Goal: Find specific page/section: Find specific page/section

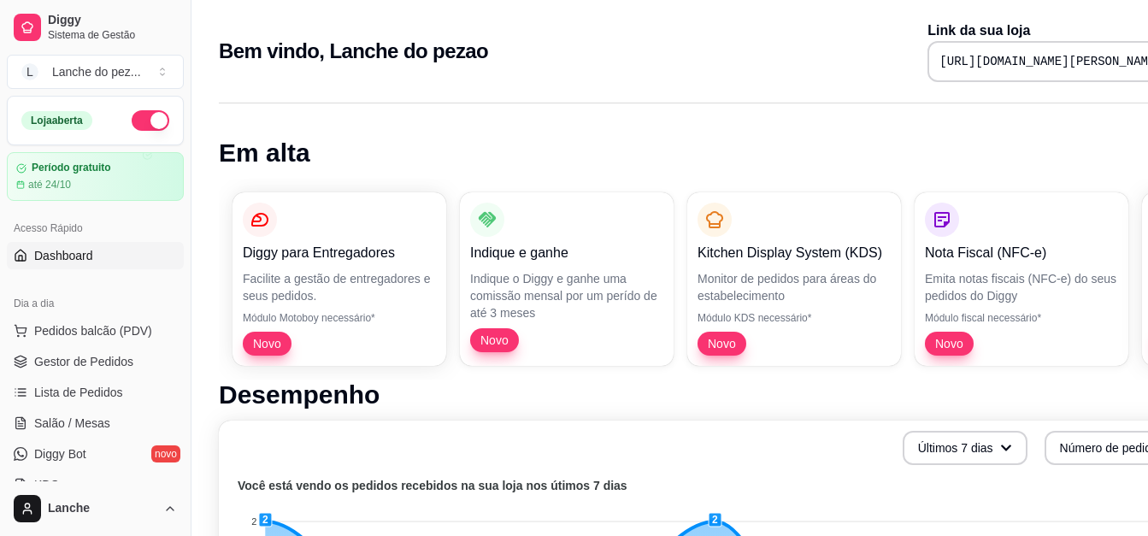
click at [1037, 407] on h1 "Desempenho" at bounding box center [713, 394] width 989 height 31
